Goal: Transaction & Acquisition: Purchase product/service

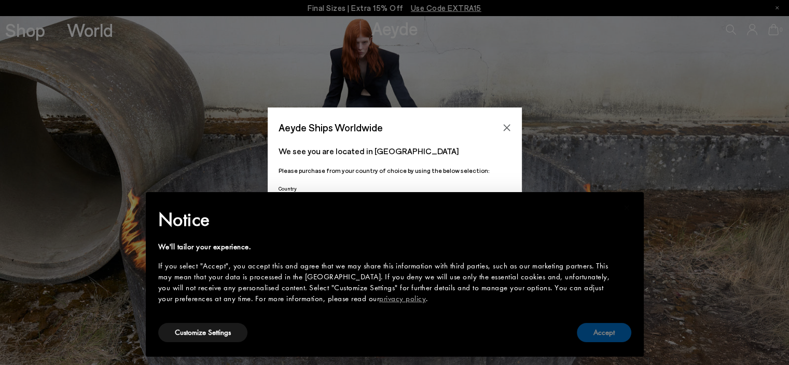
click at [598, 342] on button "Accept" at bounding box center [604, 332] width 54 height 19
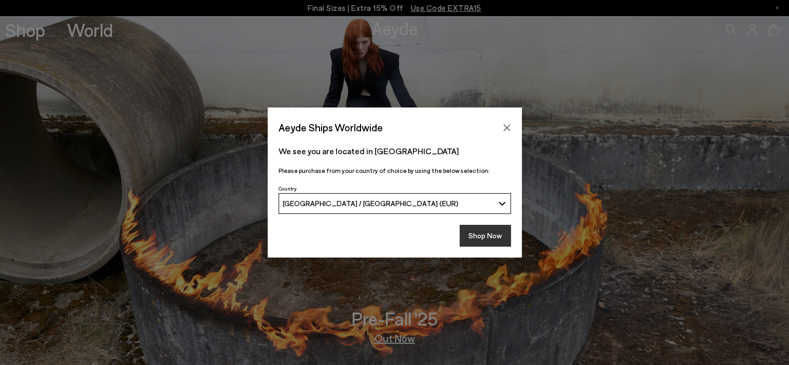
click at [496, 242] on button "Shop Now" at bounding box center [484, 236] width 51 height 22
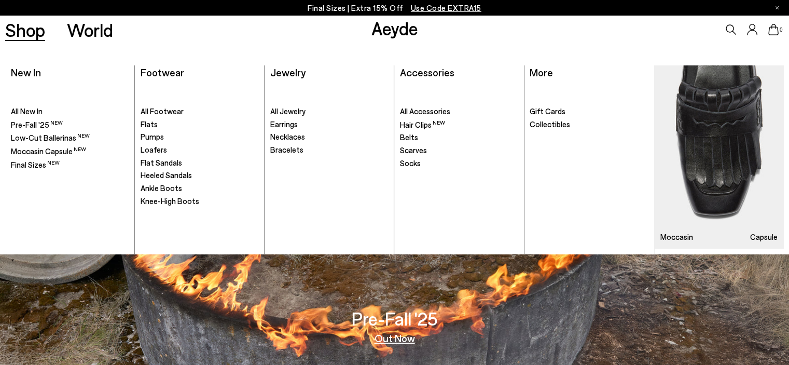
click at [24, 27] on link "Shop" at bounding box center [25, 30] width 40 height 18
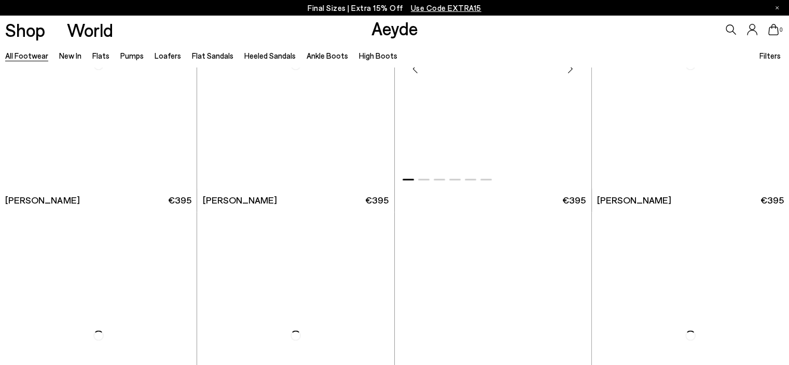
scroll to position [1528, 0]
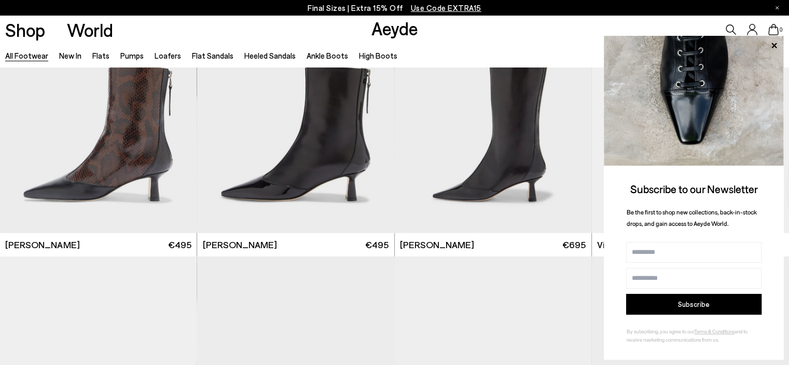
scroll to position [3396, 0]
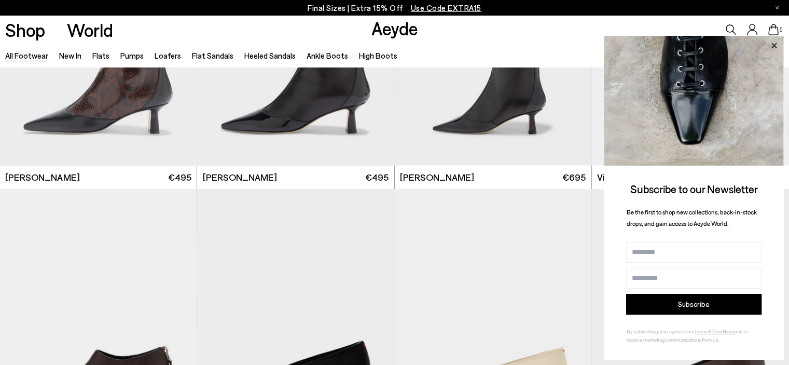
click at [773, 45] on icon at bounding box center [773, 45] width 5 height 5
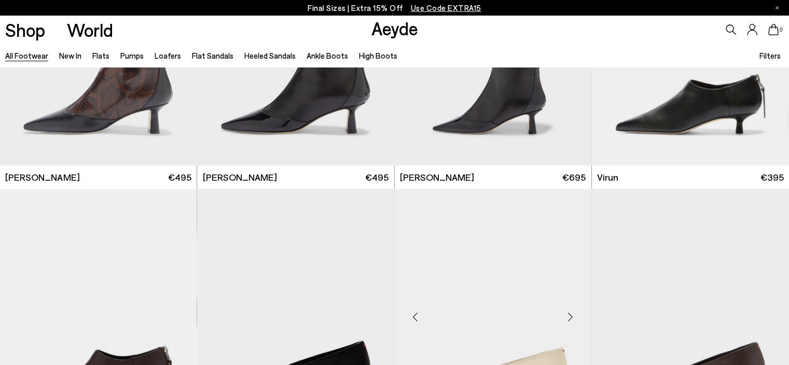
scroll to position [3553, 0]
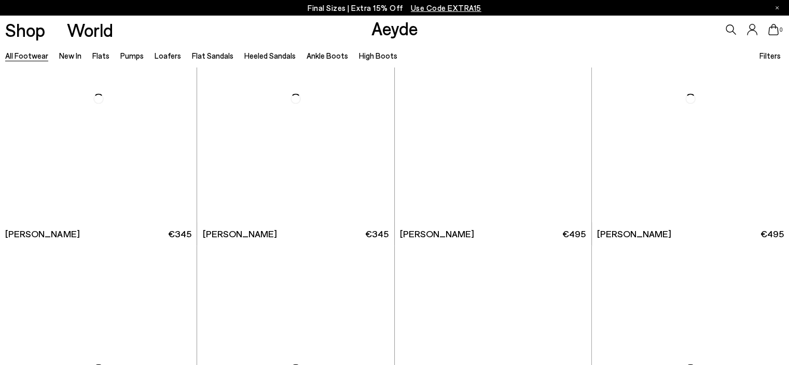
scroll to position [5549, 0]
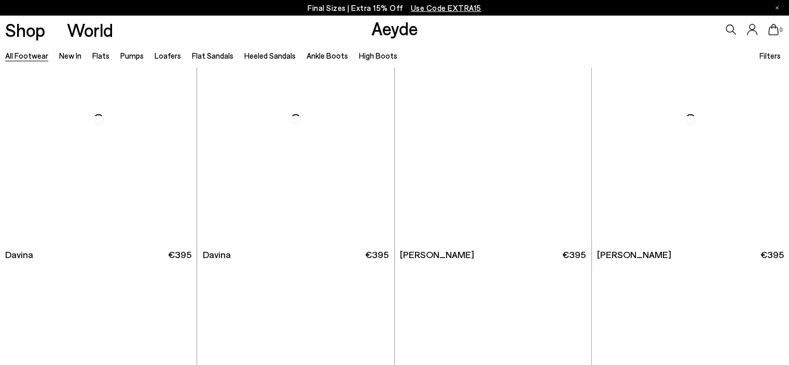
scroll to position [6573, 0]
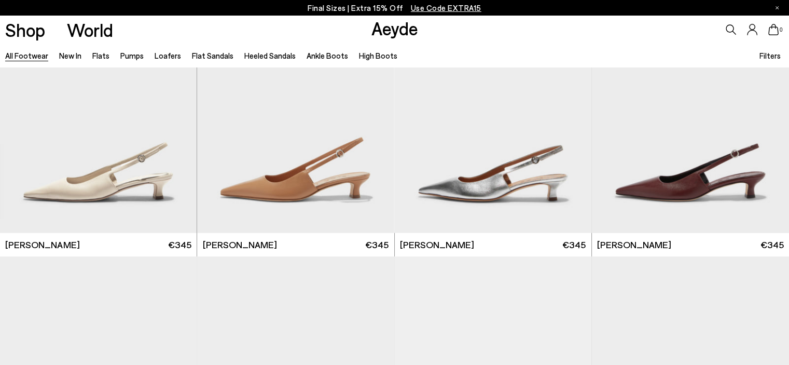
scroll to position [8135, 0]
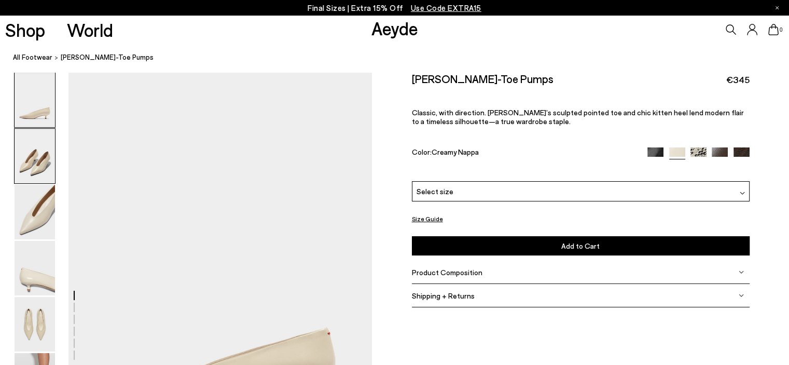
click at [41, 146] on img at bounding box center [35, 156] width 40 height 54
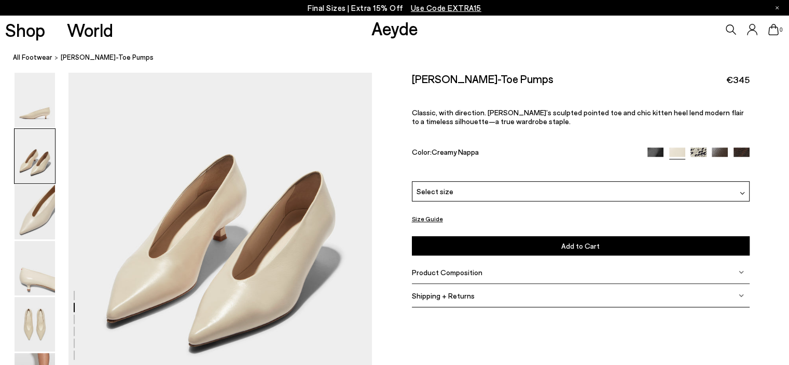
scroll to position [492, 0]
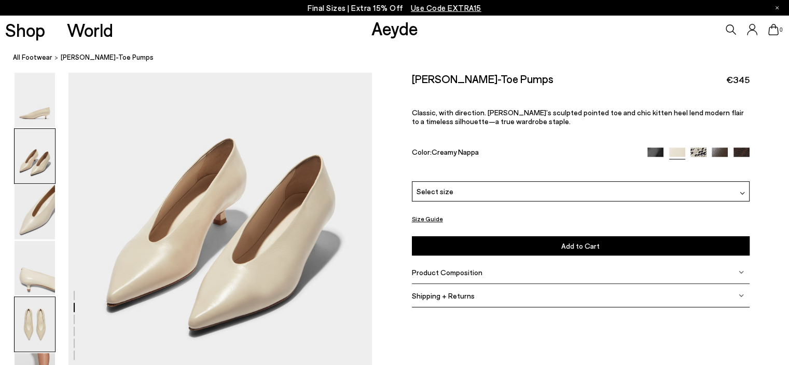
click at [27, 319] on img at bounding box center [35, 324] width 40 height 54
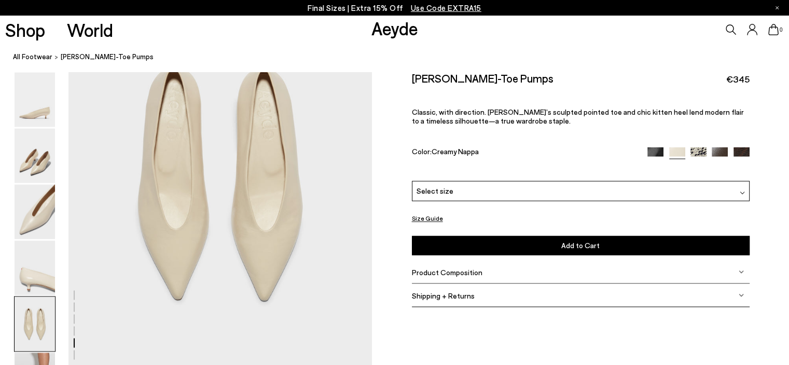
scroll to position [1717, 0]
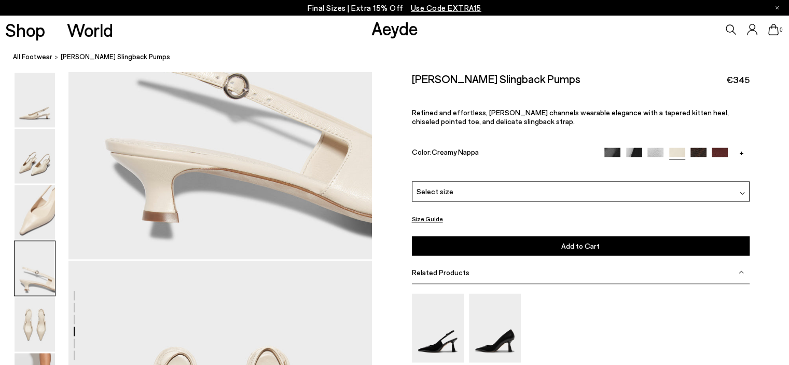
scroll to position [1437, 0]
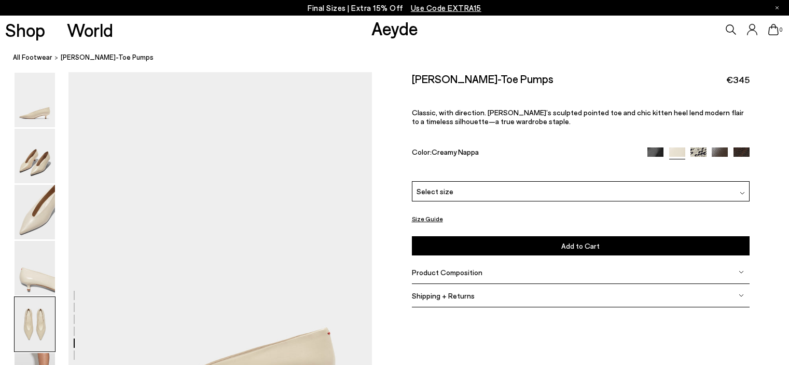
scroll to position [1717, 0]
